Goal: Navigation & Orientation: Find specific page/section

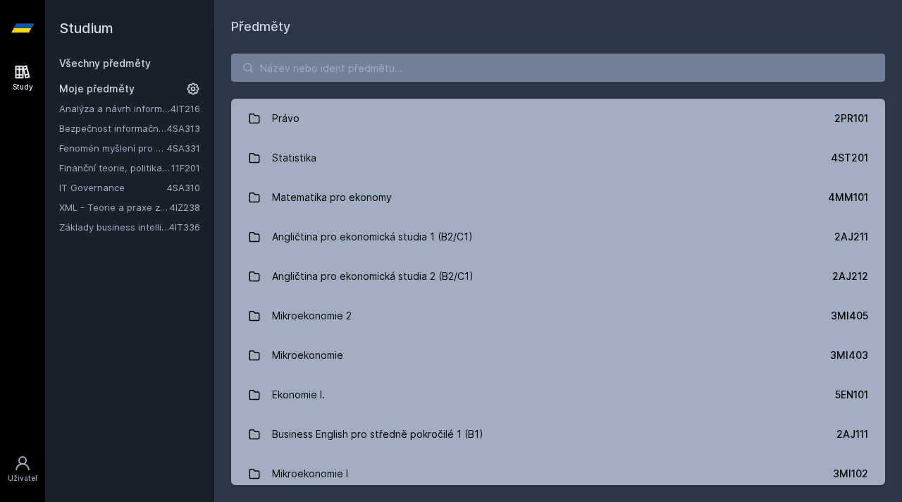
click at [141, 147] on link "Fenomén myšlení pro manažery" at bounding box center [113, 148] width 108 height 14
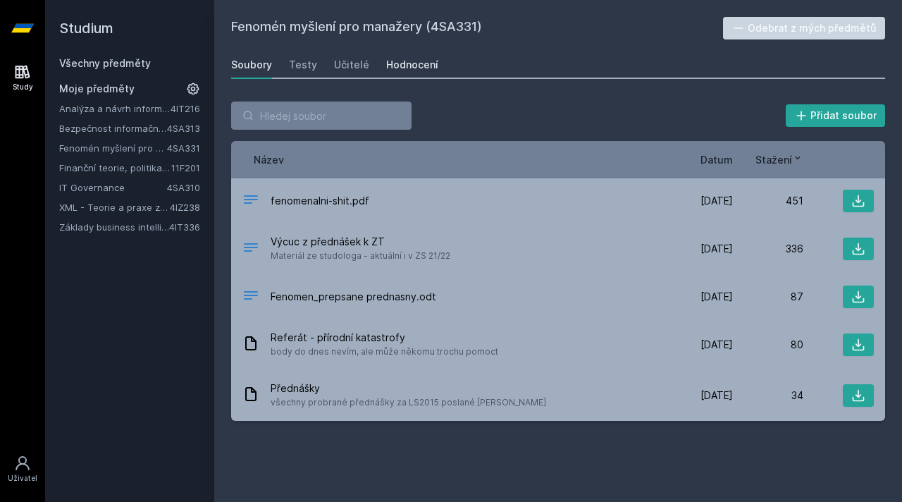
click at [412, 71] on div "Hodnocení" at bounding box center [412, 65] width 52 height 14
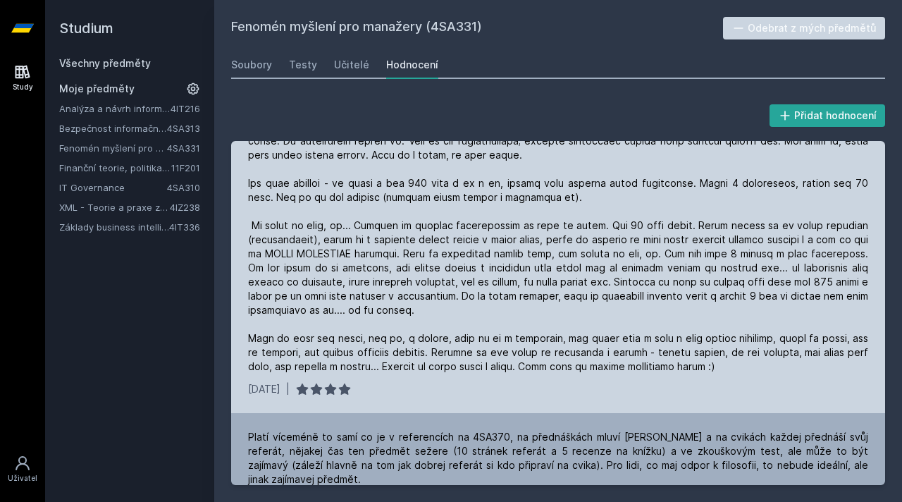
scroll to position [615, 0]
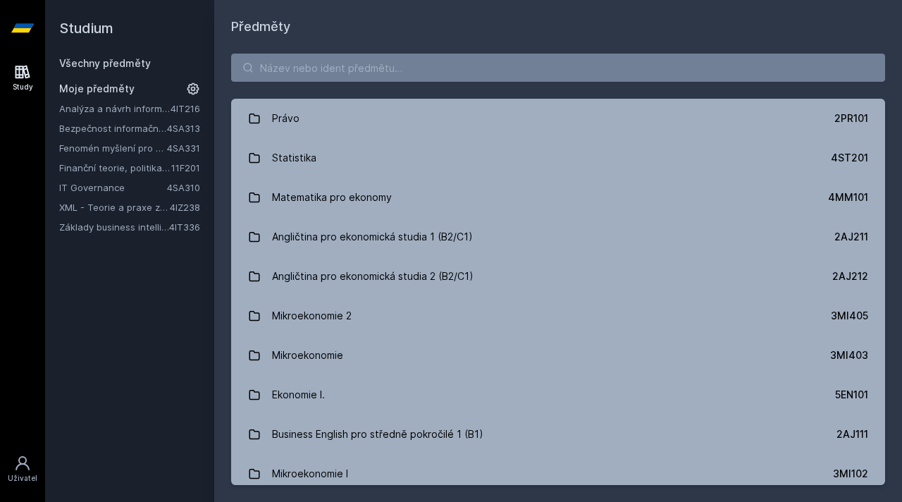
click at [93, 127] on link "Bezpečnost informačních systémů" at bounding box center [113, 128] width 108 height 14
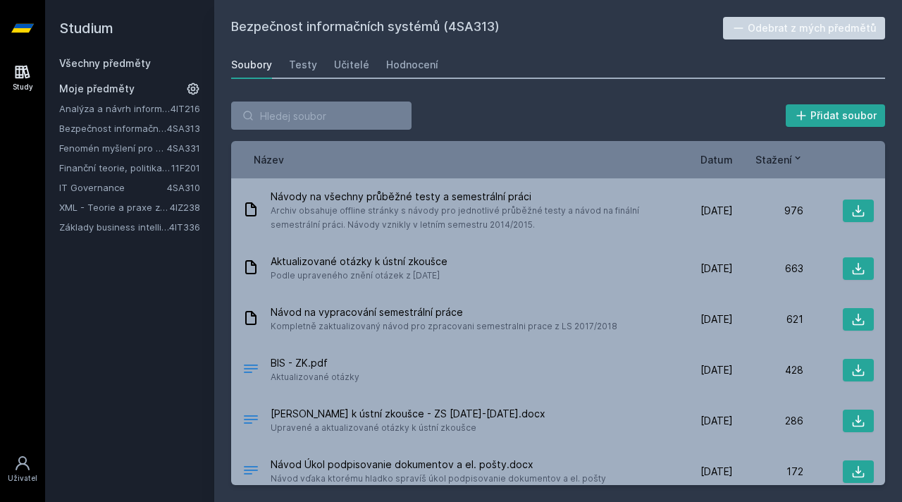
click at [113, 111] on link "Analýza a návrh informačních systémů" at bounding box center [114, 109] width 111 height 14
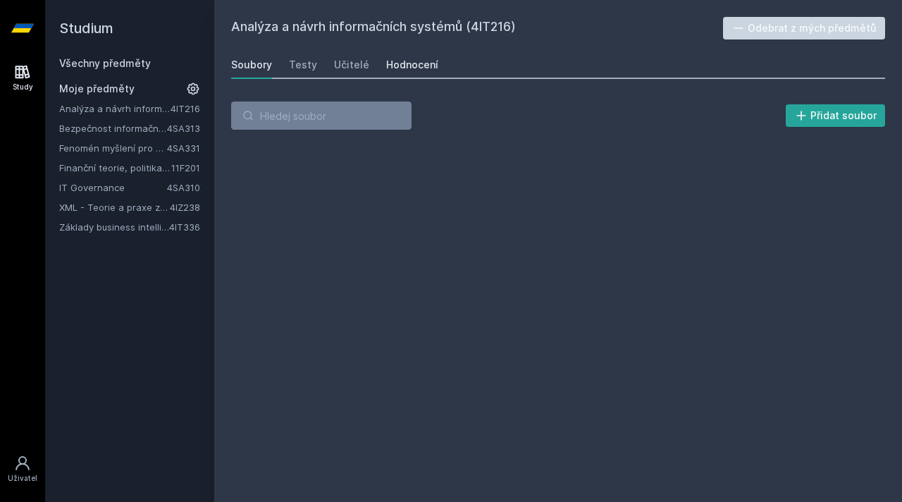
click at [391, 54] on link "Hodnocení" at bounding box center [412, 65] width 52 height 28
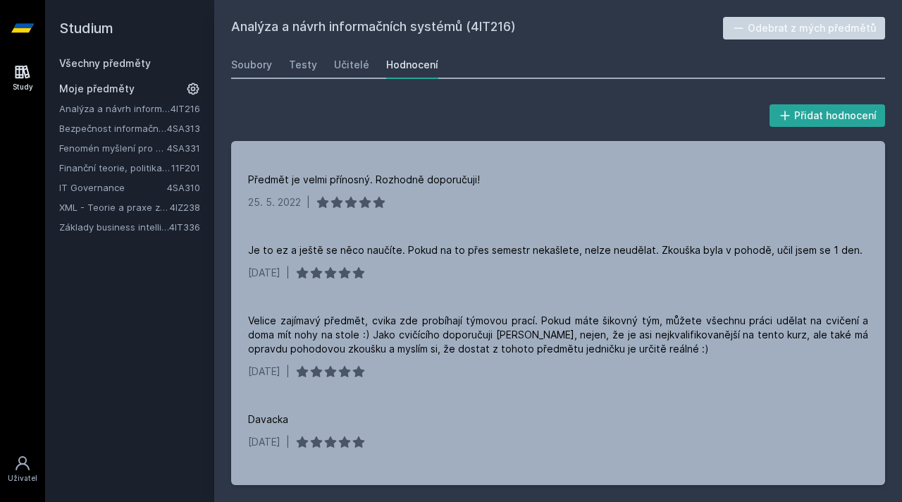
scroll to position [496, 0]
